Goal: Information Seeking & Learning: Learn about a topic

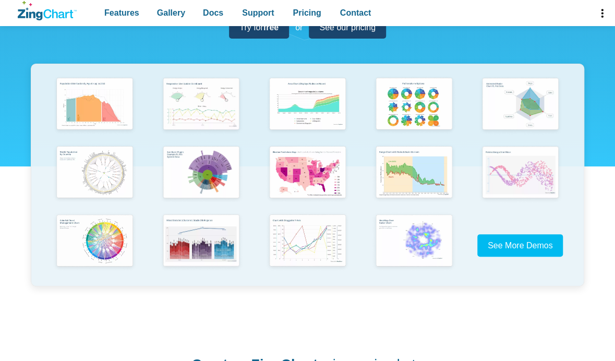
scroll to position [209, 0]
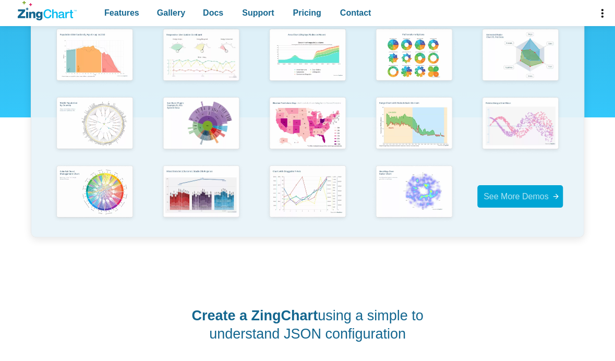
click at [520, 202] on span "See More Demos" at bounding box center [516, 196] width 65 height 14
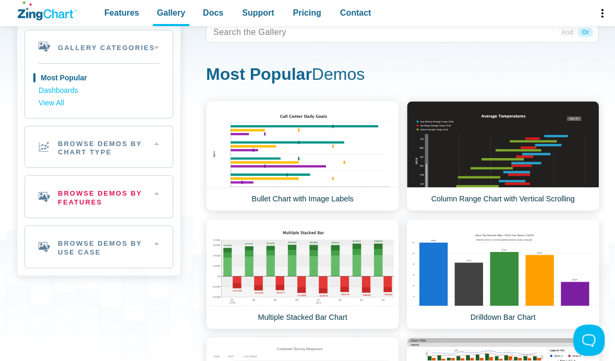
click at [154, 204] on h2 "Browse Demos By Features" at bounding box center [99, 197] width 148 height 42
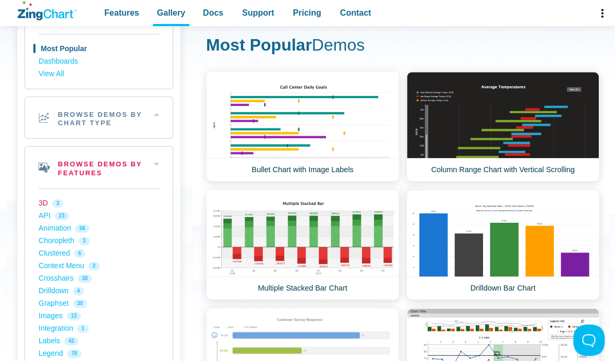
scroll to position [104, 0]
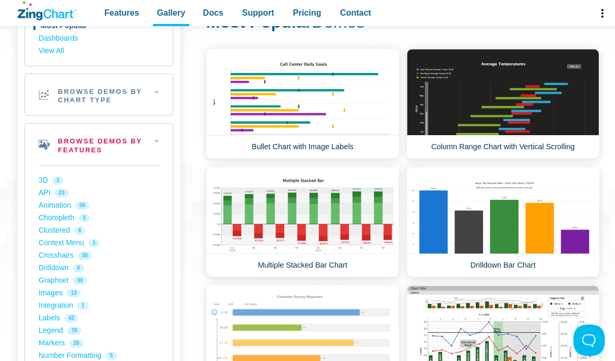
click at [140, 139] on h2 "Browse Demos By Features" at bounding box center [99, 145] width 148 height 42
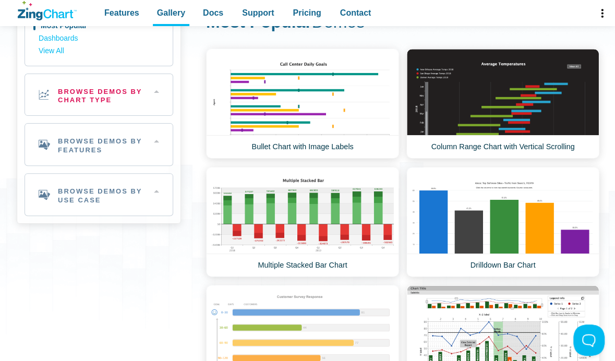
click at [138, 110] on h2 "Browse Demos By Chart Type" at bounding box center [99, 95] width 148 height 42
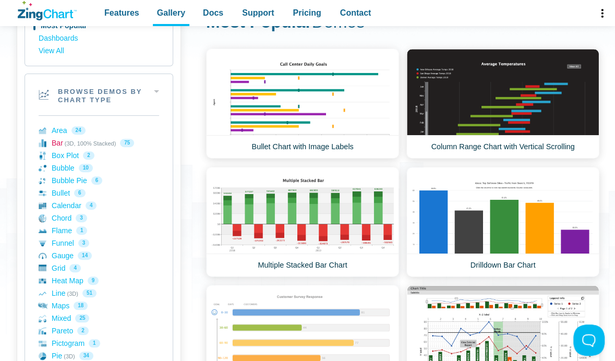
click at [64, 142] on link "Bar (3D, 100% Stacked) 75" at bounding box center [99, 143] width 121 height 13
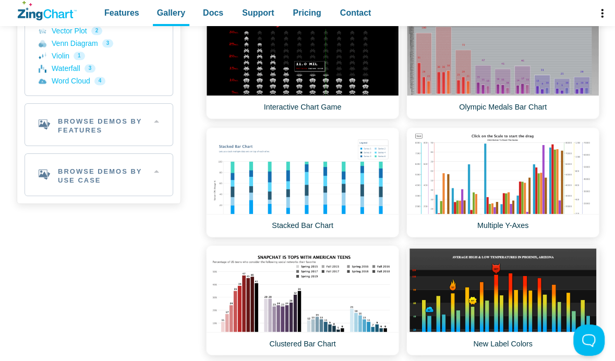
scroll to position [626, 0]
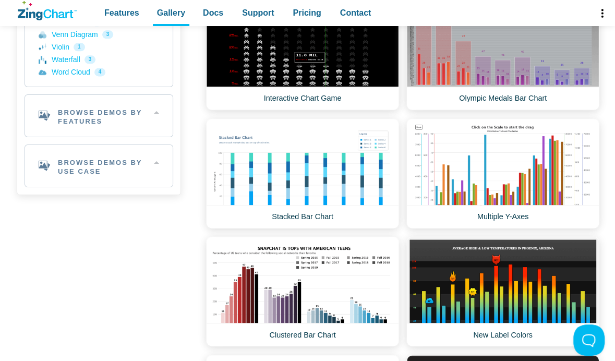
drag, startPoint x: 406, startPoint y: 237, endPoint x: 402, endPoint y: 233, distance: 6.3
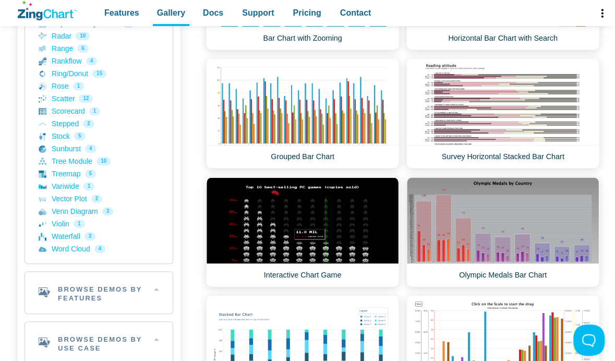
scroll to position [365, 0]
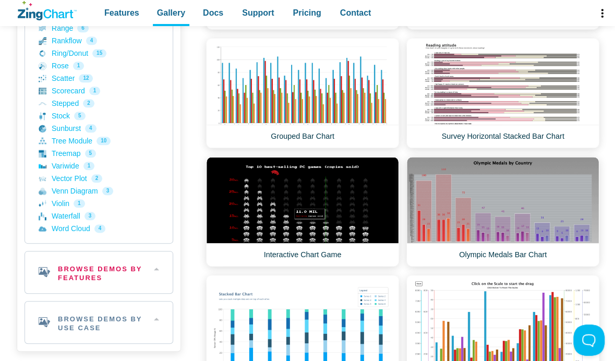
click at [89, 261] on h2 "Browse Demos By Features" at bounding box center [99, 272] width 148 height 42
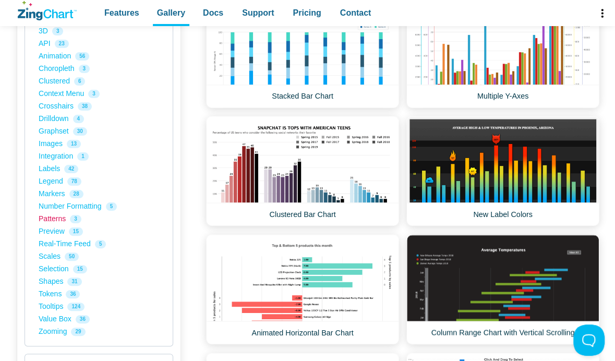
scroll to position [730, 0]
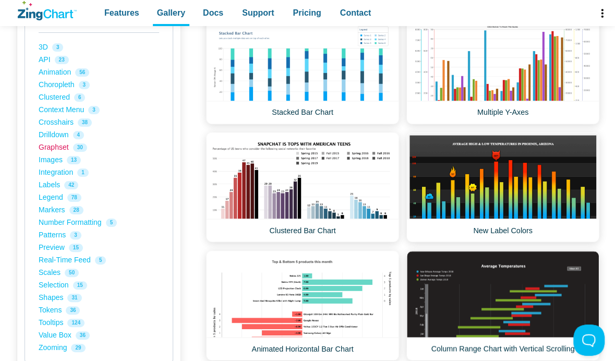
click at [54, 145] on link "Graphset 30" at bounding box center [99, 147] width 121 height 13
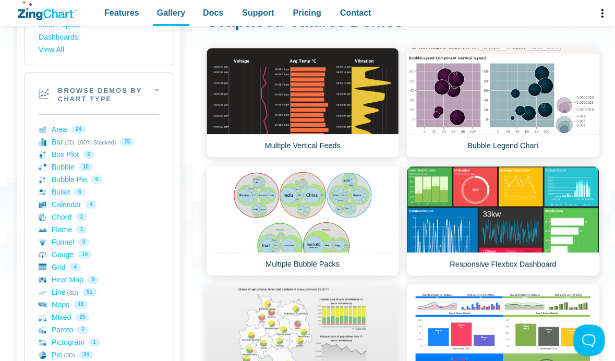
scroll to position [157, 0]
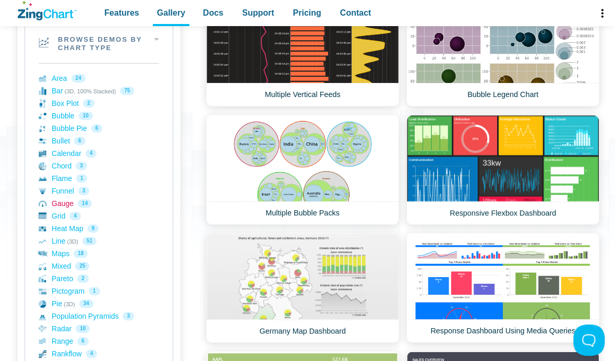
click at [65, 201] on link "Gauge 14" at bounding box center [99, 203] width 121 height 13
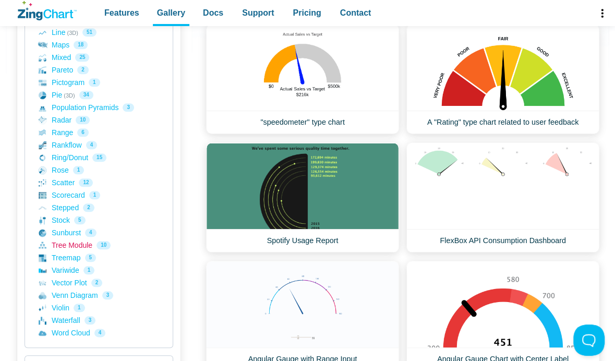
scroll to position [417, 0]
